Goal: Information Seeking & Learning: Compare options

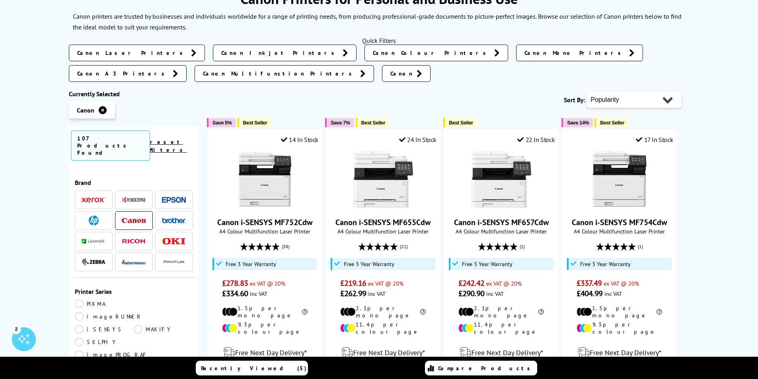
click at [134, 218] on img at bounding box center [134, 220] width 24 height 5
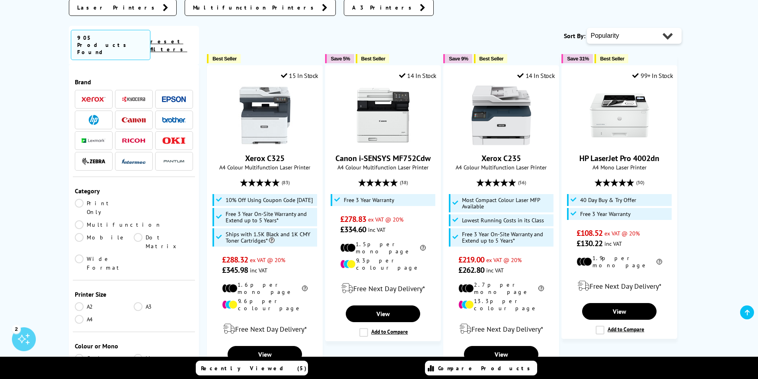
scroll to position [159, 0]
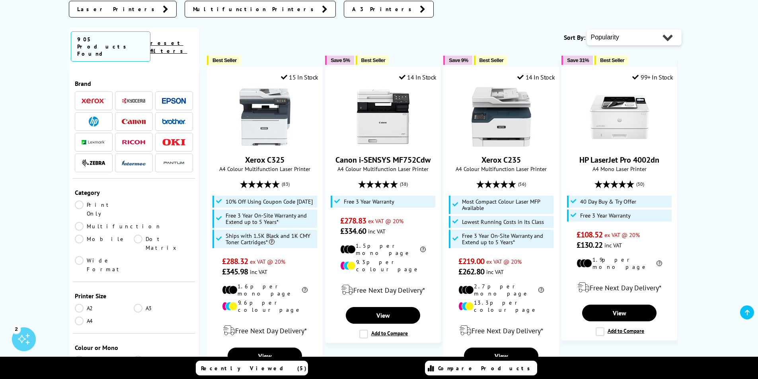
click at [138, 222] on link "Multifunction" at bounding box center [118, 226] width 87 height 9
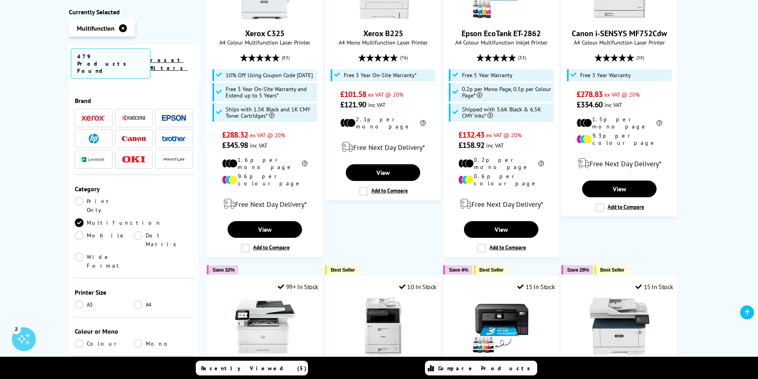
scroll to position [318, 0]
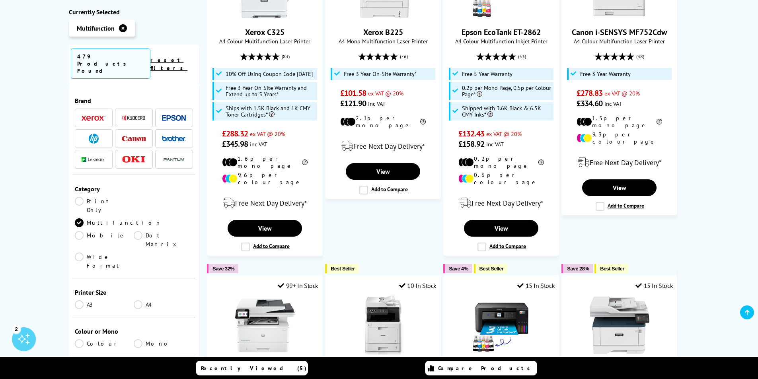
click at [78, 300] on link "A3" at bounding box center [104, 304] width 59 height 9
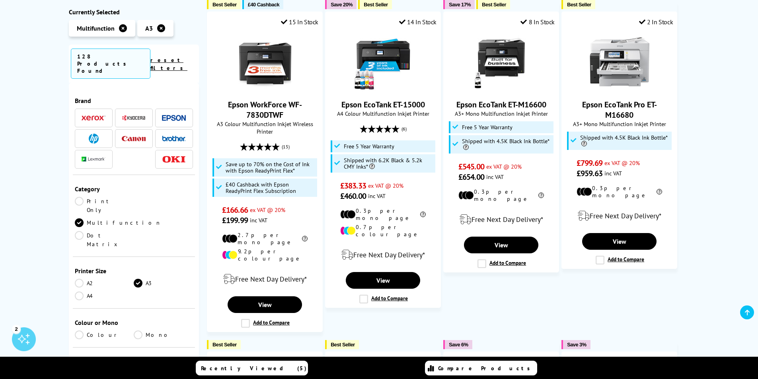
scroll to position [119, 0]
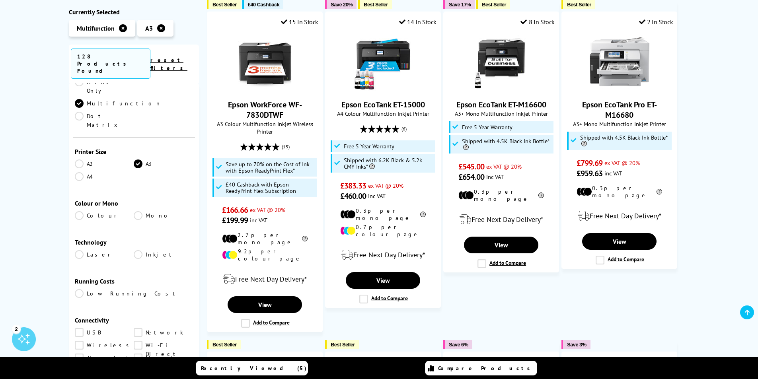
click at [79, 211] on link "Colour" at bounding box center [104, 215] width 59 height 9
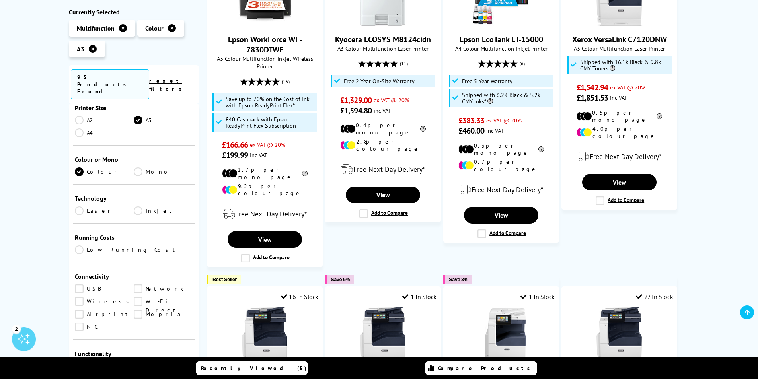
scroll to position [159, 0]
click at [137, 210] on link "Inkjet" at bounding box center [163, 214] width 59 height 9
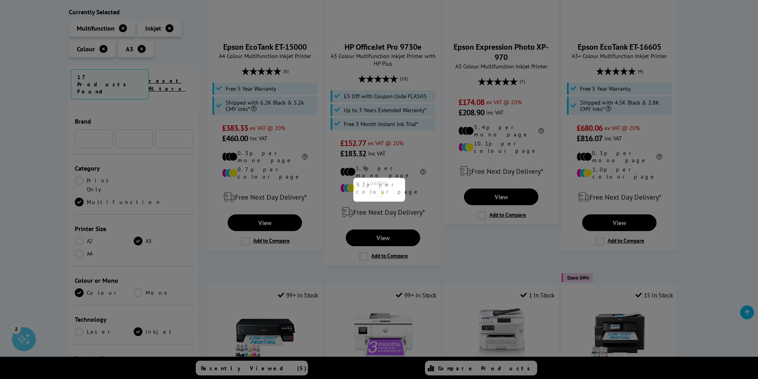
scroll to position [159, 0]
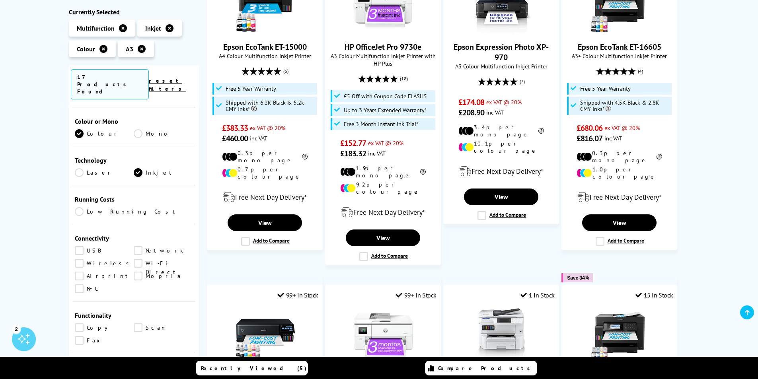
click at [80, 246] on link "USB" at bounding box center [104, 250] width 59 height 9
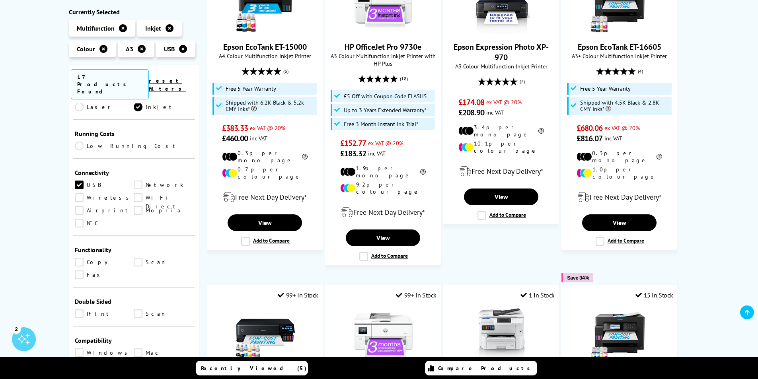
scroll to position [239, 0]
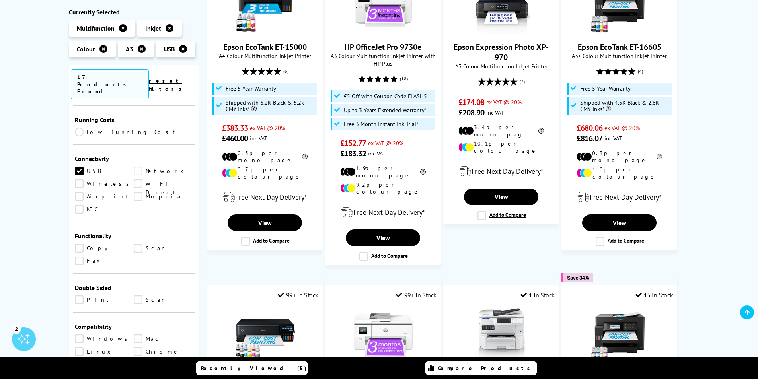
click at [139, 244] on link "Scan" at bounding box center [163, 248] width 59 height 9
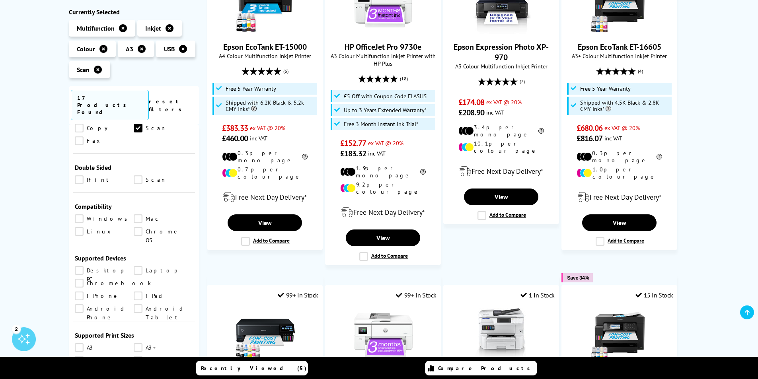
scroll to position [318, 0]
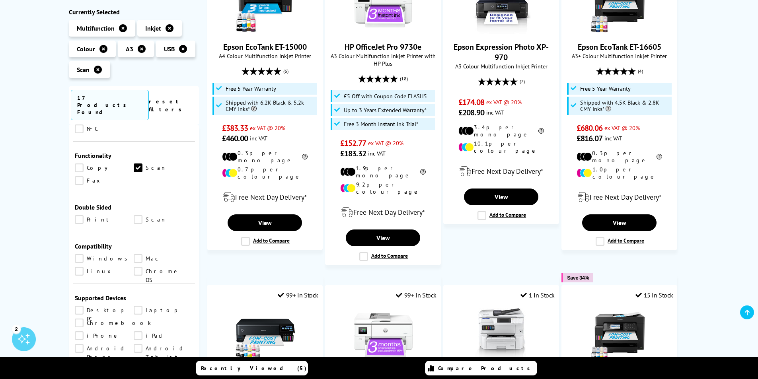
click at [78, 254] on link "Windows" at bounding box center [104, 258] width 59 height 9
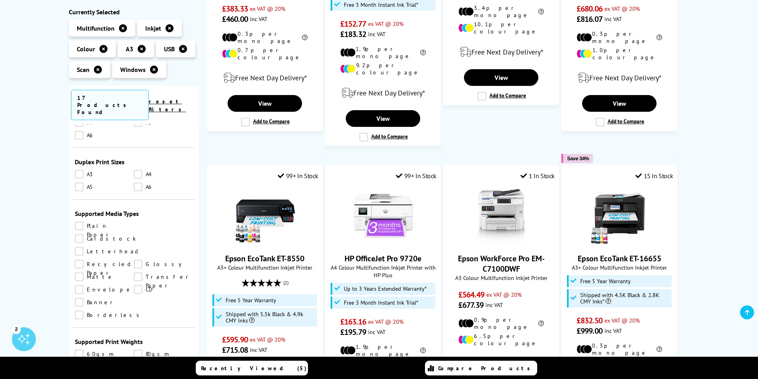
scroll to position [597, 0]
click at [134, 259] on link "Glossy" at bounding box center [163, 263] width 59 height 9
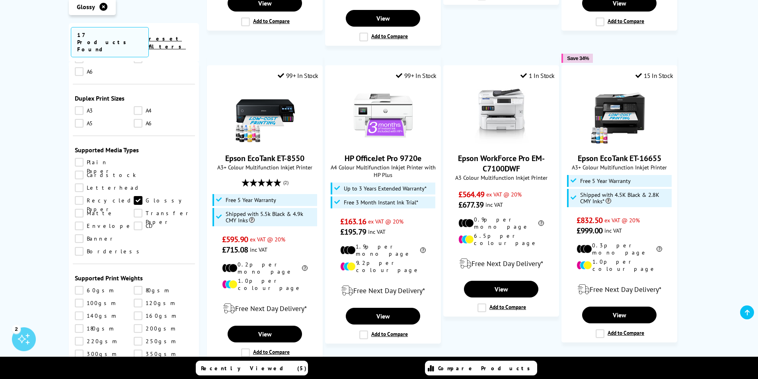
scroll to position [795, 0]
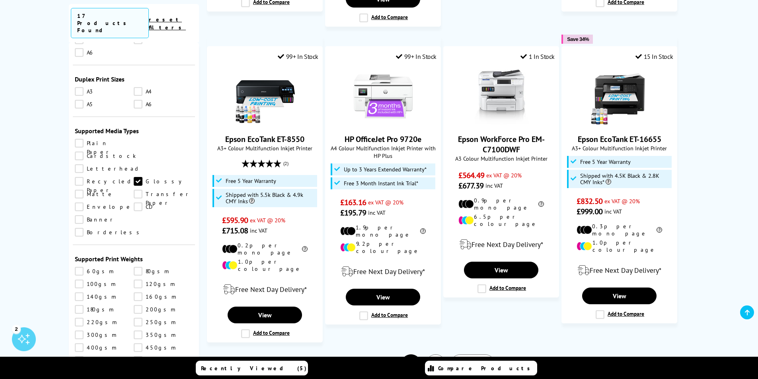
click at [80, 318] on link "220gsm" at bounding box center [104, 322] width 59 height 9
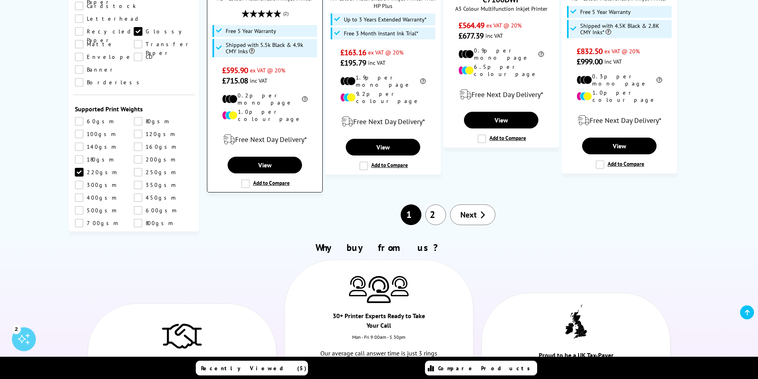
scroll to position [954, 0]
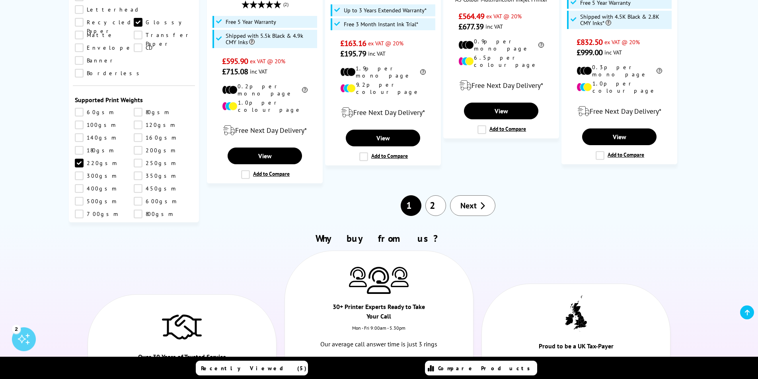
click at [469, 200] on span "Next" at bounding box center [468, 205] width 16 height 10
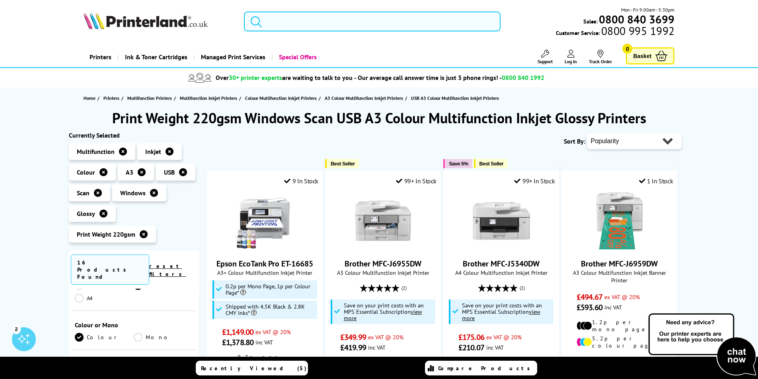
click at [266, 23] on input "search" at bounding box center [372, 22] width 257 height 20
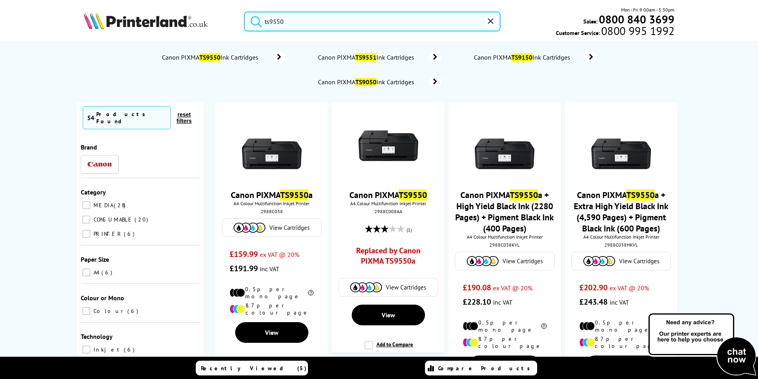
click at [244, 12] on button "submit" at bounding box center [254, 20] width 20 height 17
click at [287, 22] on input "ts9550" at bounding box center [372, 22] width 257 height 20
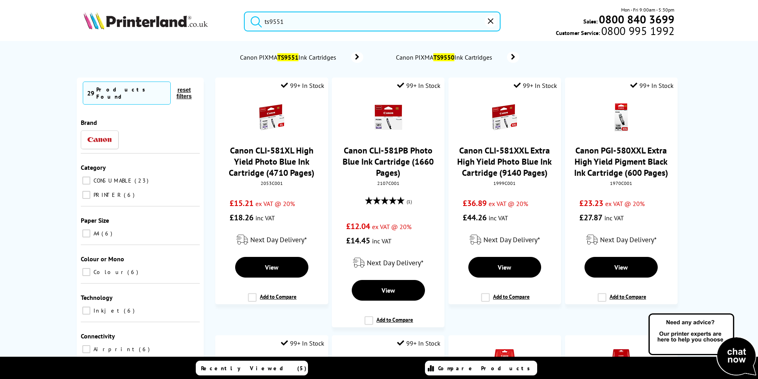
click at [244, 12] on button "submit" at bounding box center [254, 20] width 20 height 17
click at [290, 24] on input "ts9551" at bounding box center [372, 22] width 257 height 20
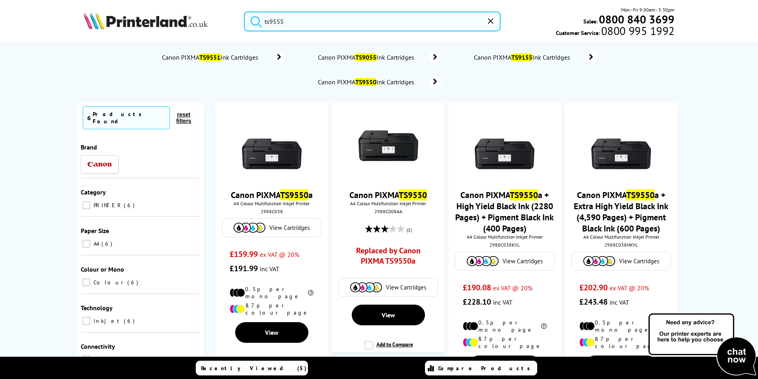
type input "ts955"
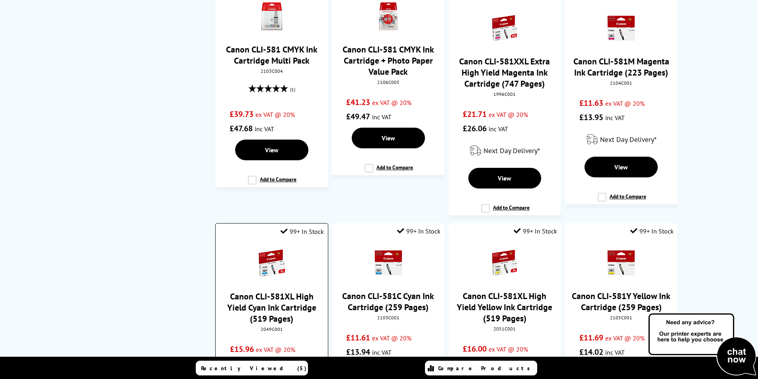
scroll to position [954, 0]
